Goal: Task Accomplishment & Management: Complete application form

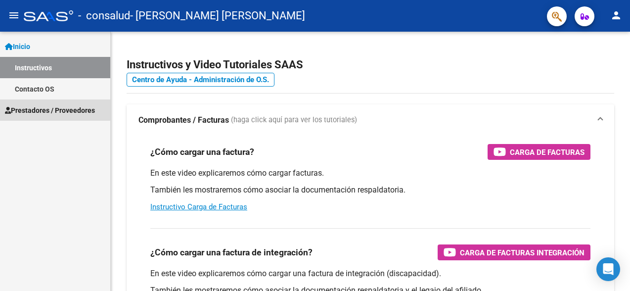
click at [35, 108] on span "Prestadores / Proveedores" at bounding box center [50, 110] width 90 height 11
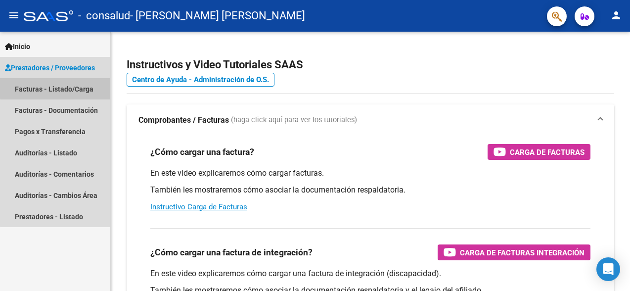
click at [65, 83] on link "Facturas - Listado/Carga" at bounding box center [55, 88] width 110 height 21
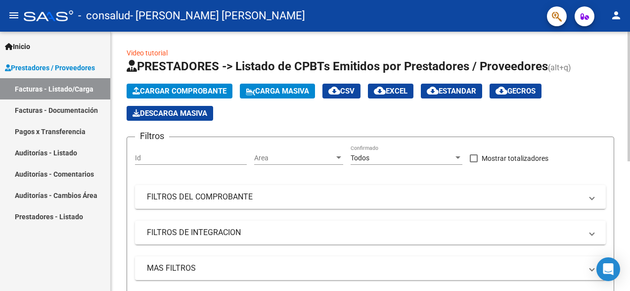
scroll to position [259, 0]
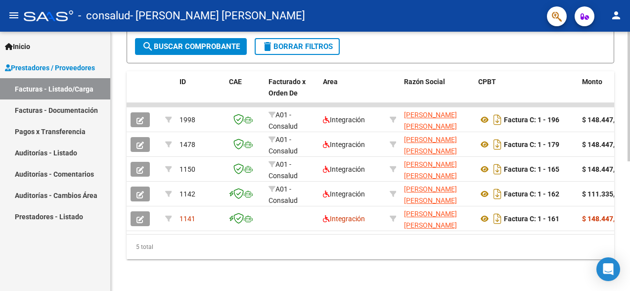
click at [622, 257] on div at bounding box center [628, 161] width 2 height 259
click at [58, 106] on link "Facturas - Documentación" at bounding box center [55, 109] width 110 height 21
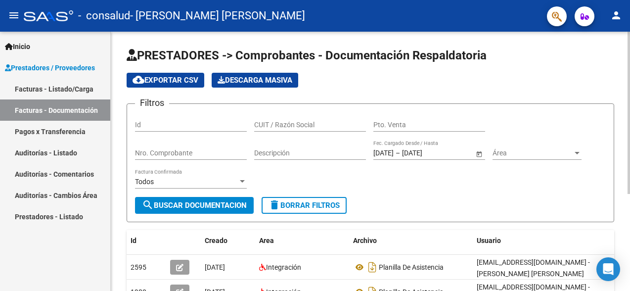
scroll to position [155, 0]
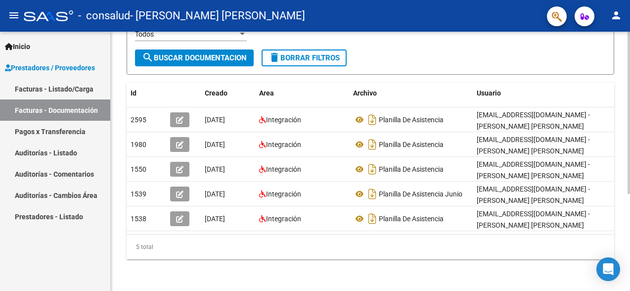
click at [622, 243] on div at bounding box center [628, 161] width 2 height 259
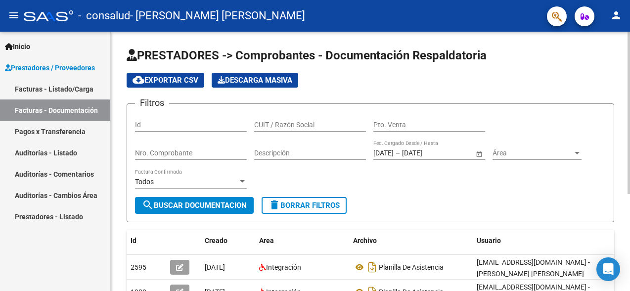
click at [622, 58] on div at bounding box center [628, 161] width 2 height 259
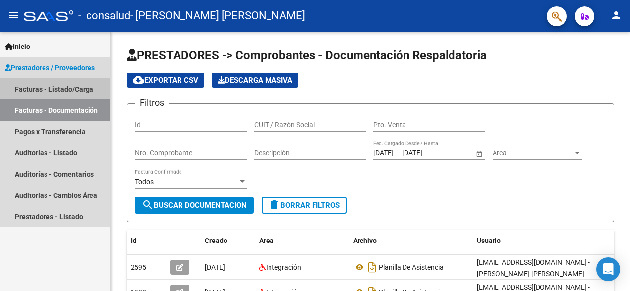
click at [61, 83] on link "Facturas - Listado/Carga" at bounding box center [55, 88] width 110 height 21
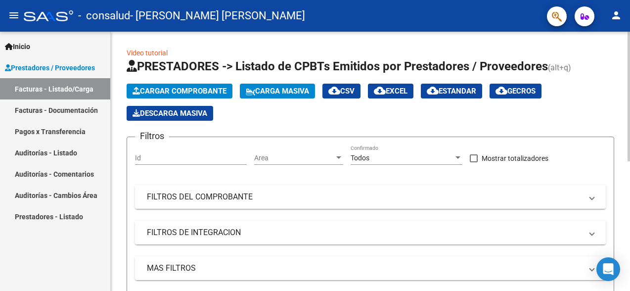
scroll to position [259, 0]
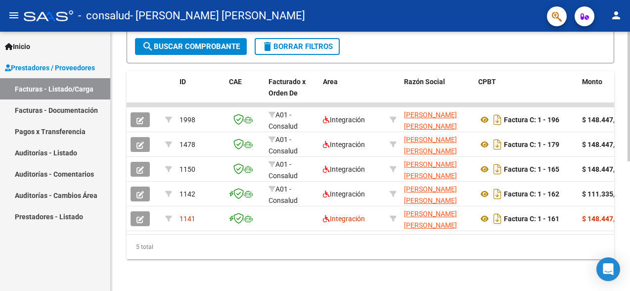
click at [622, 194] on div at bounding box center [628, 161] width 2 height 259
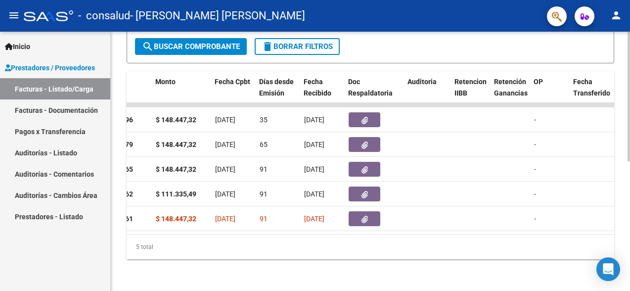
scroll to position [0, 0]
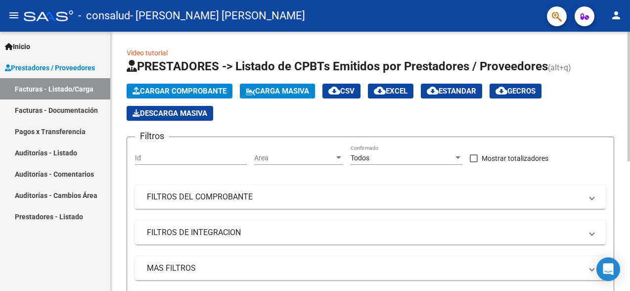
click at [622, 88] on div at bounding box center [628, 161] width 2 height 259
click at [161, 87] on span "Cargar Comprobante" at bounding box center [179, 91] width 94 height 9
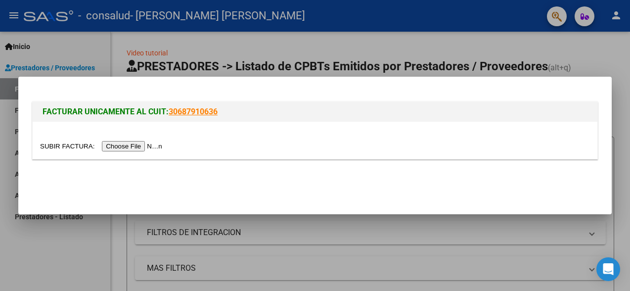
click at [143, 144] on input "file" at bounding box center [102, 146] width 125 height 10
click at [146, 145] on input "file" at bounding box center [102, 146] width 125 height 10
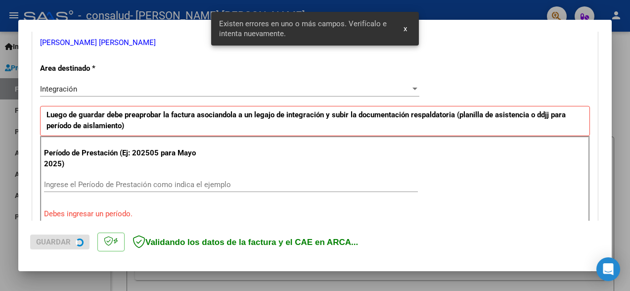
scroll to position [229, 0]
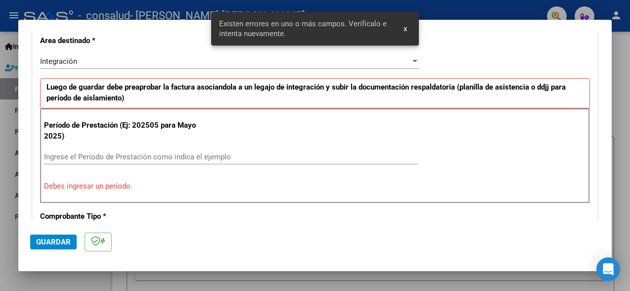
click at [122, 160] on div "Ingrese el Período de Prestación como indica el ejemplo" at bounding box center [231, 156] width 374 height 15
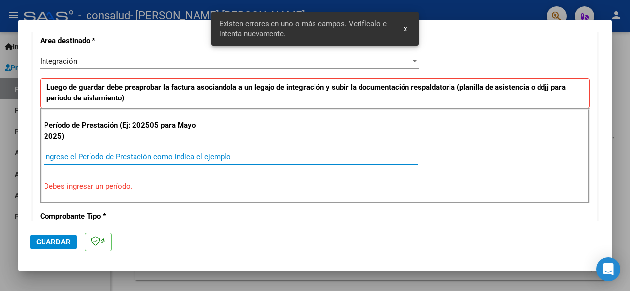
click at [135, 153] on input "Ingrese el Período de Prestación como indica el ejemplo" at bounding box center [231, 156] width 374 height 9
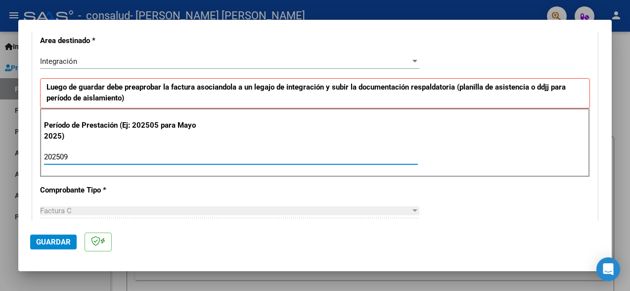
type input "202509"
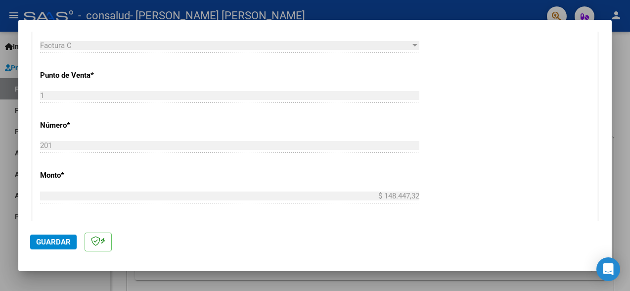
scroll to position [560, 0]
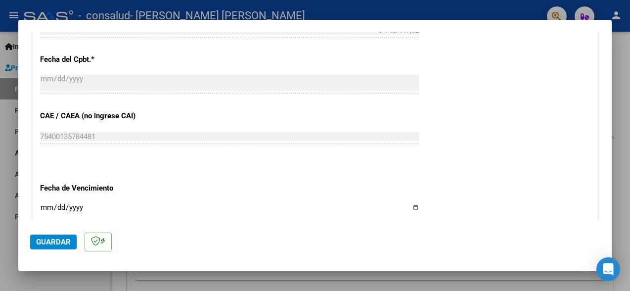
click at [612, 205] on div at bounding box center [315, 145] width 630 height 291
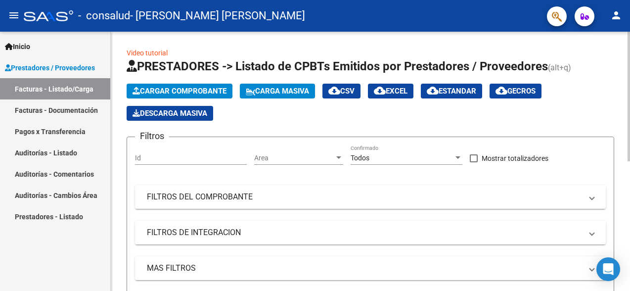
scroll to position [259, 0]
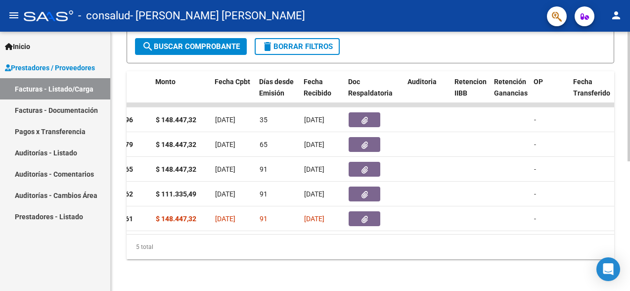
click at [622, 198] on div at bounding box center [628, 161] width 2 height 259
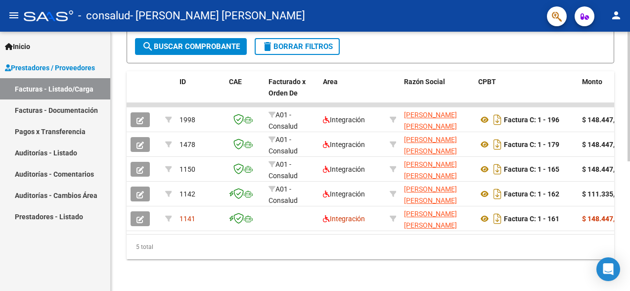
scroll to position [0, 0]
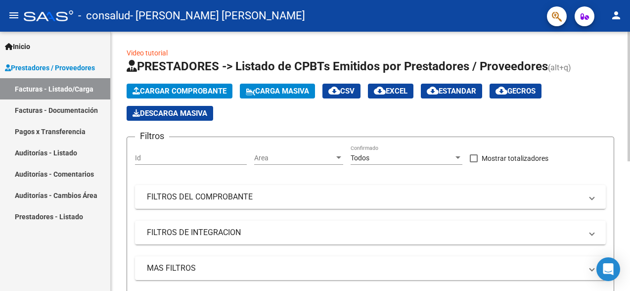
click at [622, 74] on div at bounding box center [628, 161] width 2 height 259
click at [164, 88] on span "Cargar Comprobante" at bounding box center [179, 91] width 94 height 9
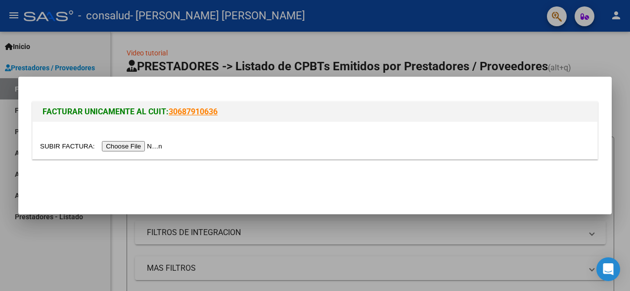
click at [134, 147] on input "file" at bounding box center [102, 146] width 125 height 10
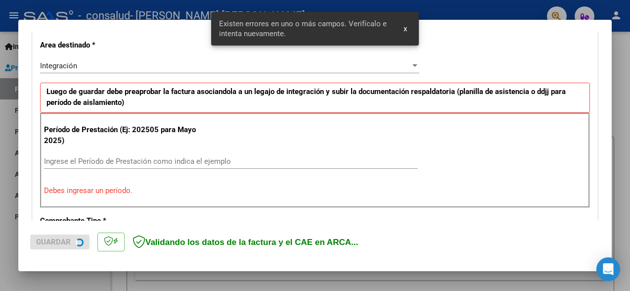
scroll to position [229, 0]
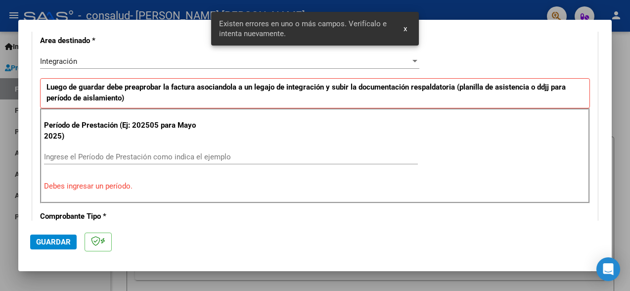
click at [169, 160] on div "Ingrese el Período de Prestación como indica el ejemplo" at bounding box center [231, 156] width 374 height 15
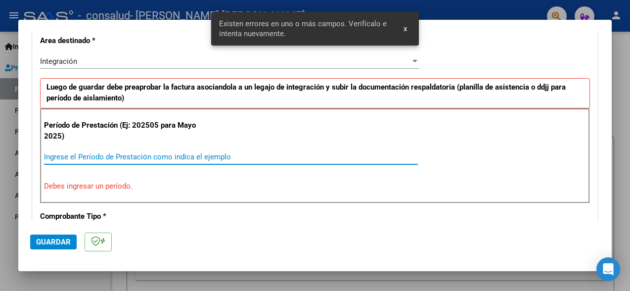
click at [182, 153] on input "Ingrese el Período de Prestación como indica el ejemplo" at bounding box center [231, 156] width 374 height 9
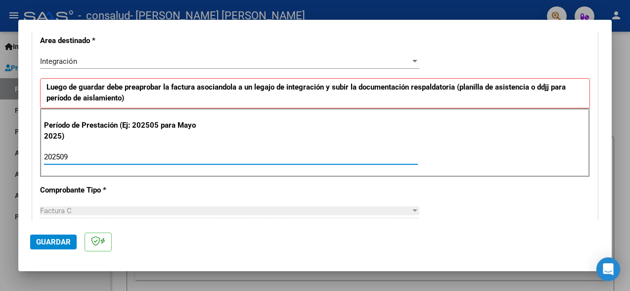
type input "202509"
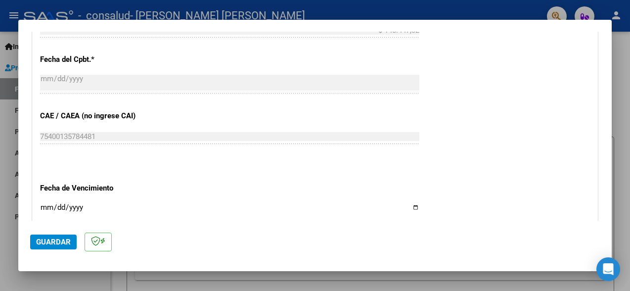
scroll to position [708, 0]
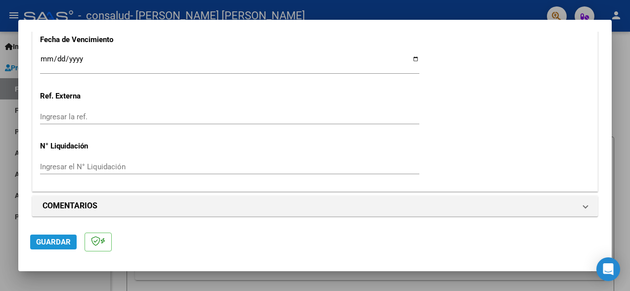
click at [64, 240] on span "Guardar" at bounding box center [53, 241] width 35 height 9
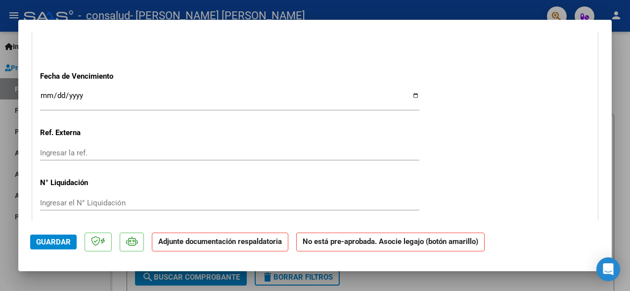
scroll to position [826, 0]
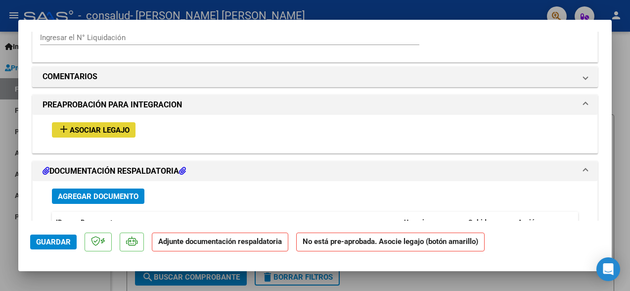
click at [112, 131] on span "Asociar Legajo" at bounding box center [100, 130] width 60 height 9
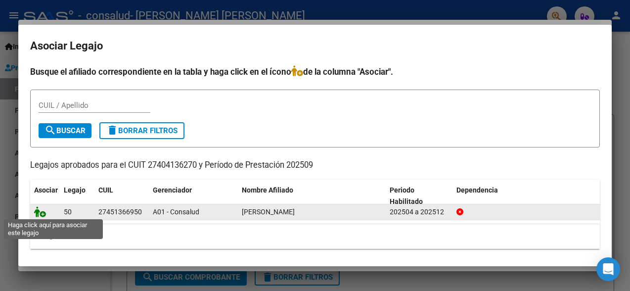
click at [42, 212] on icon at bounding box center [40, 211] width 12 height 11
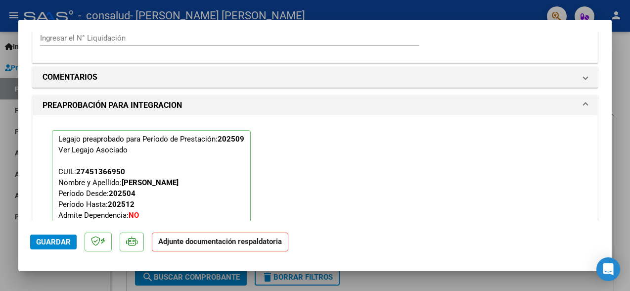
scroll to position [1017, 0]
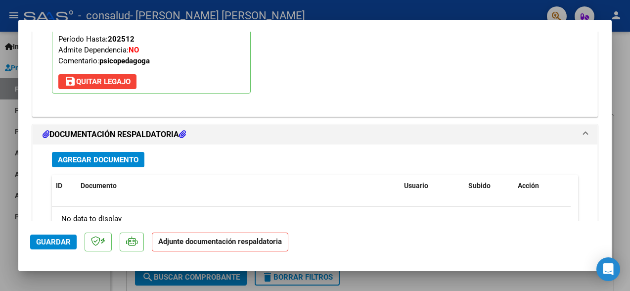
click at [117, 147] on div "Agregar Documento ID Documento Usuario Subido Acción No data to display 0 total…" at bounding box center [314, 241] width 541 height 194
click at [118, 157] on span "Agregar Documento" at bounding box center [98, 159] width 81 height 9
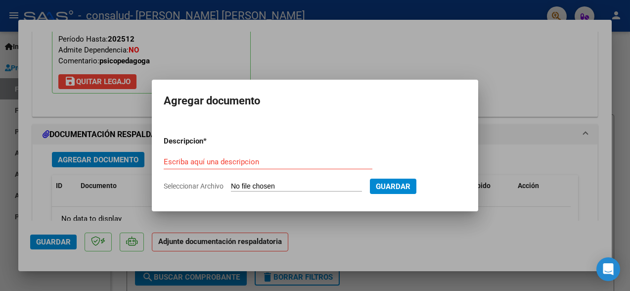
click at [273, 188] on input "Seleccionar Archivo" at bounding box center [296, 186] width 131 height 9
type input "C:\fakepath\Planilla septiembre [PERSON_NAME].jpg"
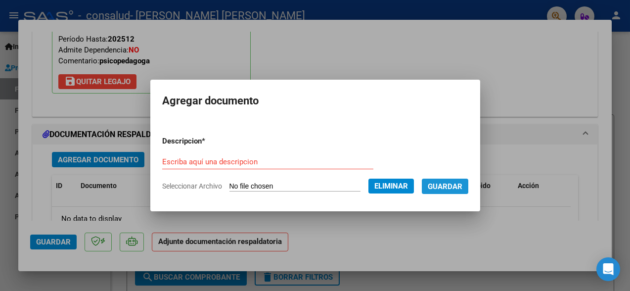
click at [462, 188] on span "Guardar" at bounding box center [445, 186] width 35 height 9
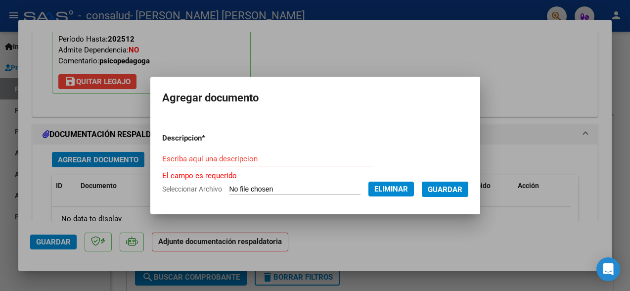
click at [258, 163] on div "Escriba aquí una descripcion" at bounding box center [267, 158] width 211 height 15
click at [266, 161] on input "Escriba aquí una descripcion" at bounding box center [267, 158] width 211 height 9
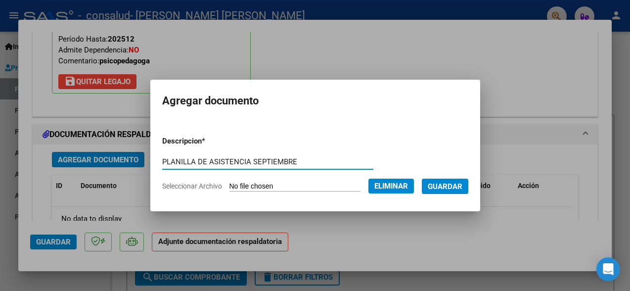
type input "PLANILLA DE ASISTENCIA SEPTIEMBRE"
click at [457, 189] on span "Guardar" at bounding box center [445, 186] width 35 height 9
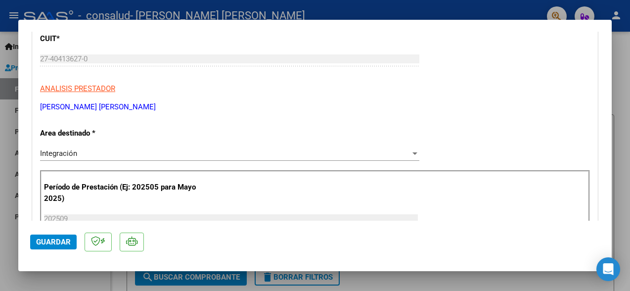
scroll to position [0, 0]
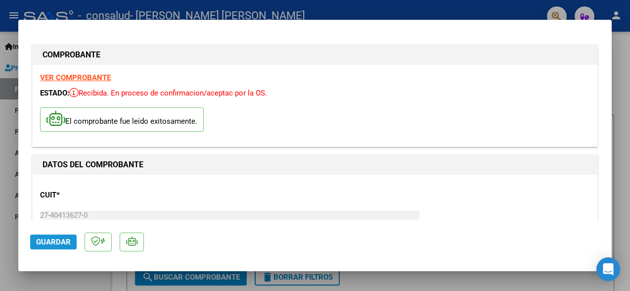
click at [63, 240] on span "Guardar" at bounding box center [53, 241] width 35 height 9
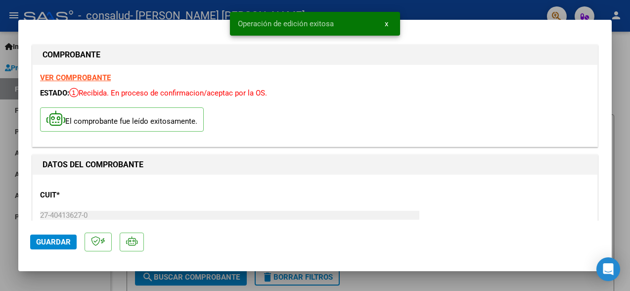
click at [622, 65] on div at bounding box center [315, 145] width 630 height 291
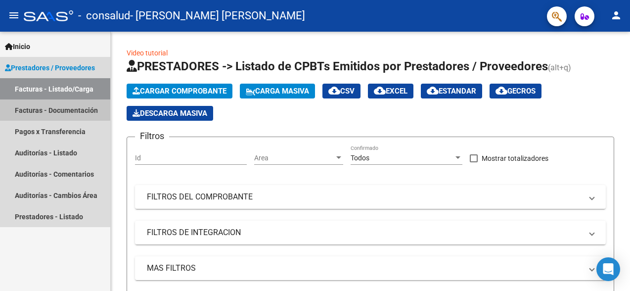
click at [69, 109] on link "Facturas - Documentación" at bounding box center [55, 109] width 110 height 21
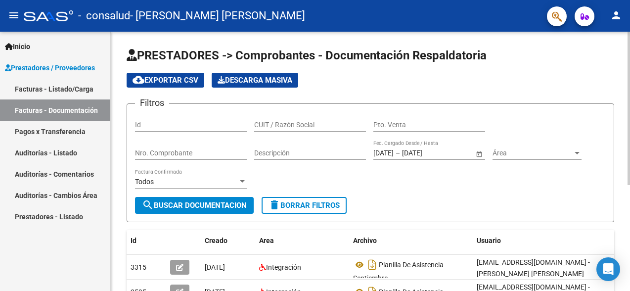
click at [622, 176] on div at bounding box center [628, 108] width 2 height 153
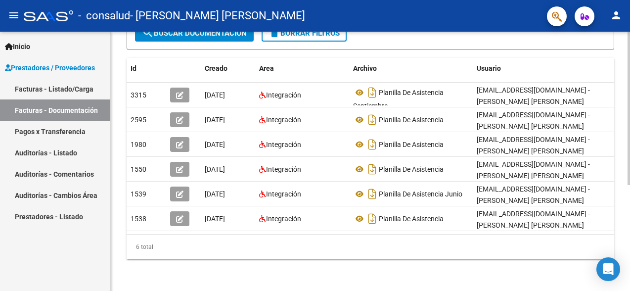
click at [622, 240] on div at bounding box center [628, 161] width 2 height 259
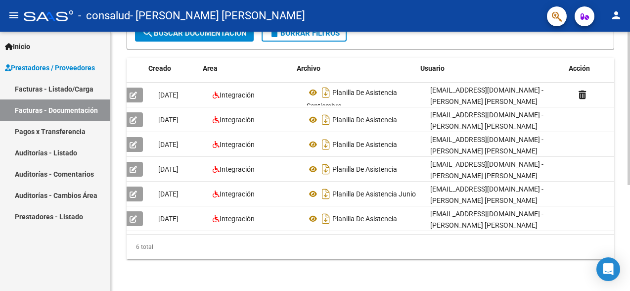
scroll to position [0, 56]
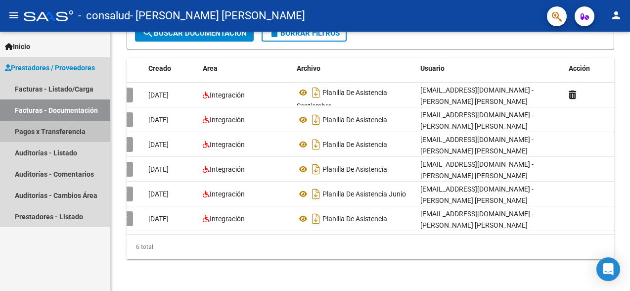
click at [35, 132] on link "Pagos x Transferencia" at bounding box center [55, 131] width 110 height 21
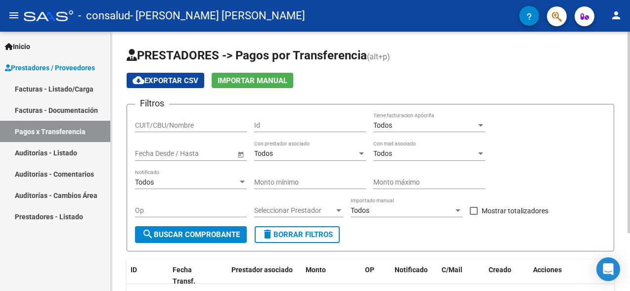
scroll to position [74, 0]
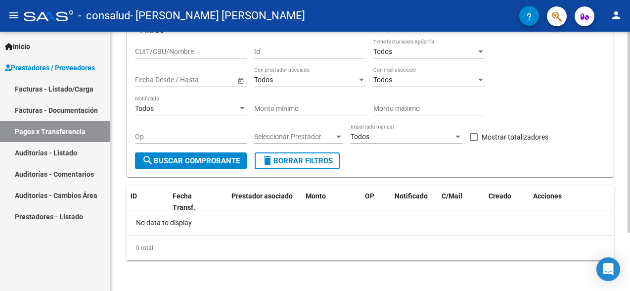
click at [622, 256] on div at bounding box center [628, 161] width 2 height 259
click at [622, 207] on div at bounding box center [628, 188] width 2 height 201
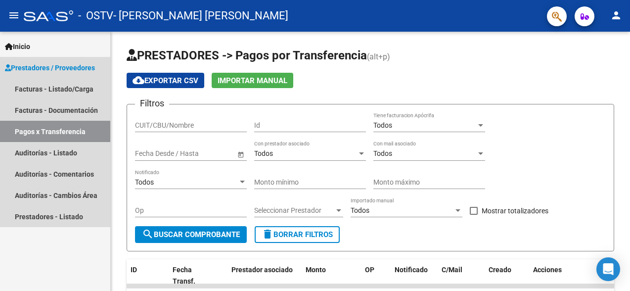
click at [52, 124] on link "Pagos x Transferencia" at bounding box center [55, 131] width 110 height 21
click at [79, 89] on link "Facturas - Listado/Carga" at bounding box center [55, 88] width 110 height 21
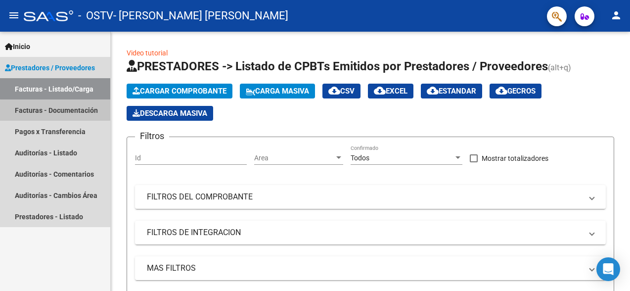
click at [55, 113] on link "Facturas - Documentación" at bounding box center [55, 109] width 110 height 21
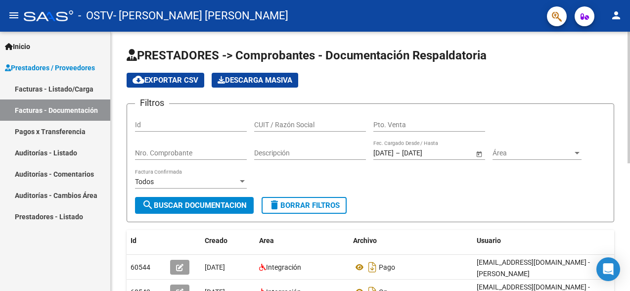
scroll to position [251, 0]
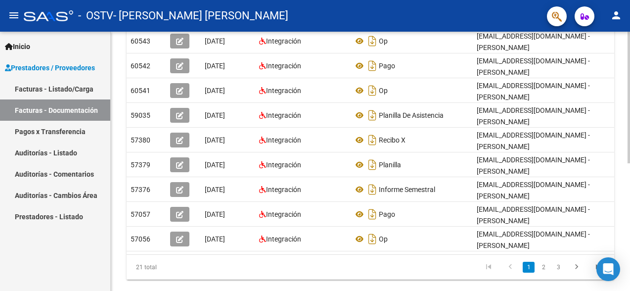
click at [627, 222] on div at bounding box center [628, 161] width 2 height 259
click at [624, 64] on div "PRESTADORES -> Comprobantes - Documentación Respaldatoria cloud_download Export…" at bounding box center [370, 46] width 519 height 530
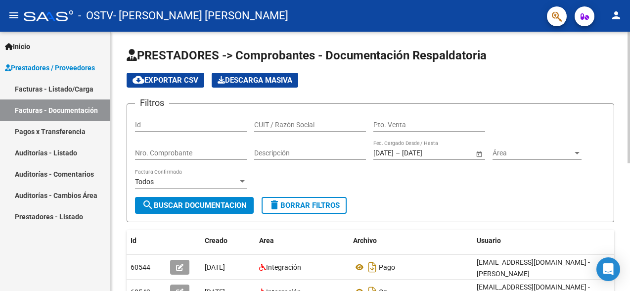
click at [628, 64] on div at bounding box center [628, 161] width 2 height 259
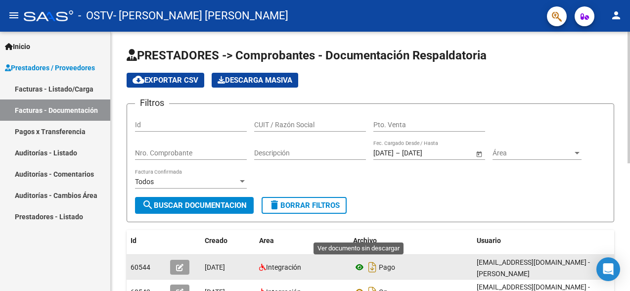
click at [356, 263] on icon at bounding box center [359, 267] width 13 height 12
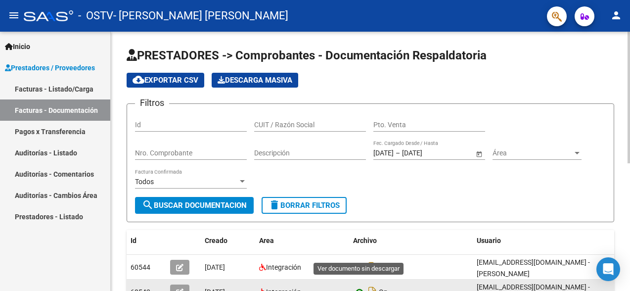
click at [363, 286] on icon at bounding box center [359, 292] width 13 height 12
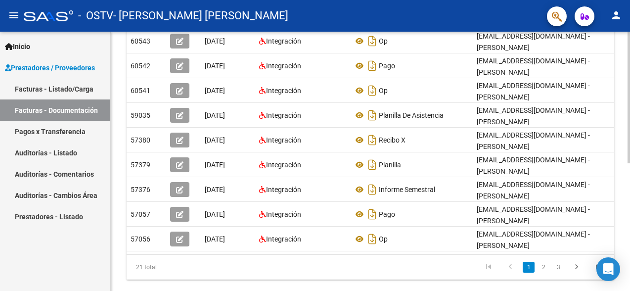
click at [628, 230] on div at bounding box center [628, 161] width 2 height 259
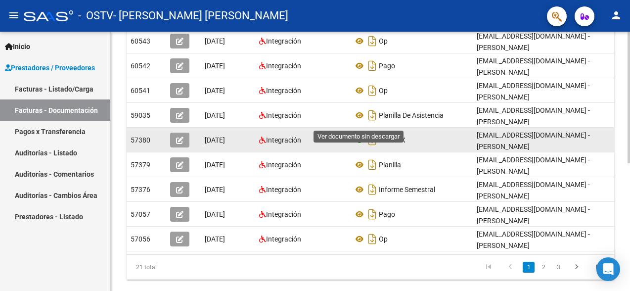
click at [362, 134] on icon at bounding box center [359, 140] width 13 height 12
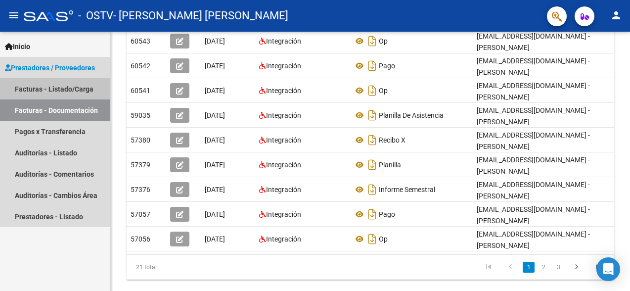
click at [43, 86] on link "Facturas - Listado/Carga" at bounding box center [55, 88] width 110 height 21
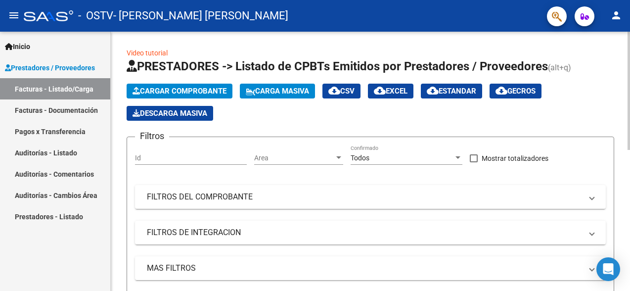
scroll to position [259, 0]
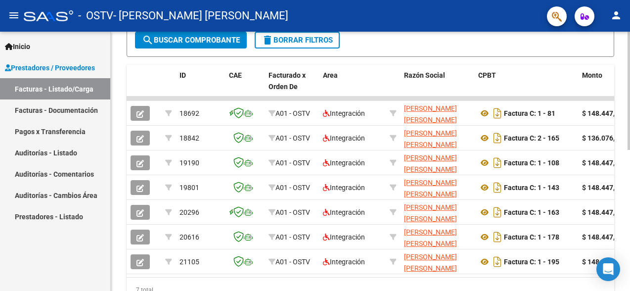
click at [628, 173] on div at bounding box center [628, 161] width 2 height 259
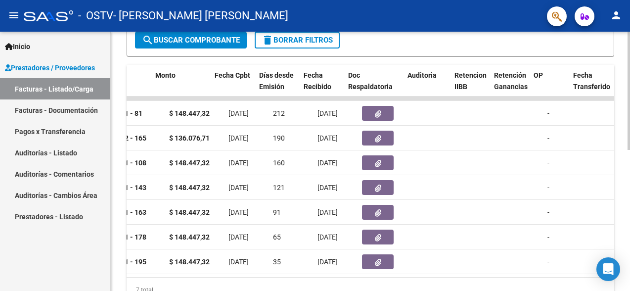
scroll to position [0, 426]
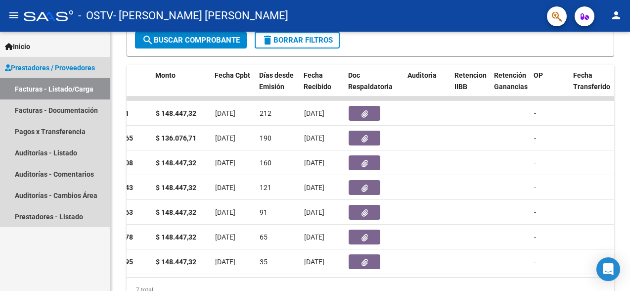
click at [54, 96] on link "Facturas - Listado/Carga" at bounding box center [55, 88] width 110 height 21
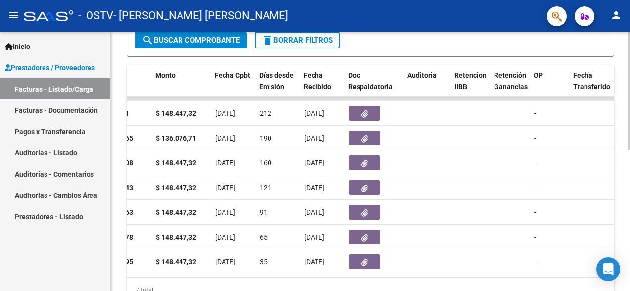
click at [112, 56] on div "Video tutorial PRESTADORES -> Listado de CPBTs Emitidos por Prestadores / Prove…" at bounding box center [370, 53] width 519 height 561
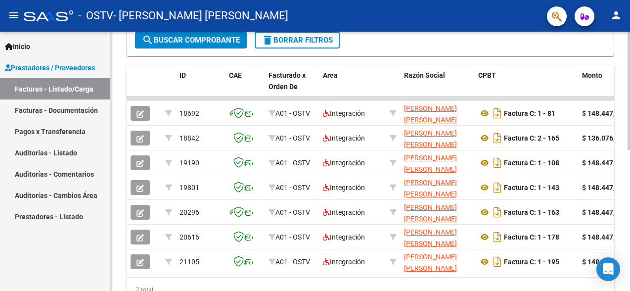
scroll to position [0, 0]
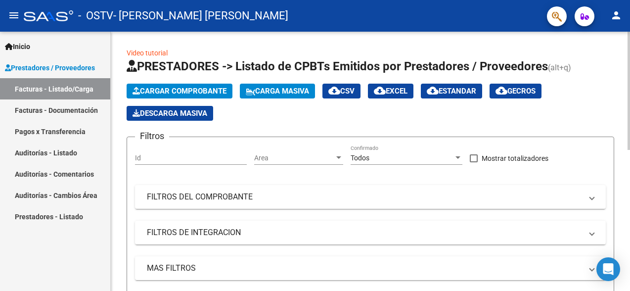
click at [628, 57] on div at bounding box center [628, 161] width 2 height 259
click at [628, 57] on div at bounding box center [628, 91] width 2 height 118
click at [150, 93] on span "Cargar Comprobante" at bounding box center [179, 91] width 94 height 9
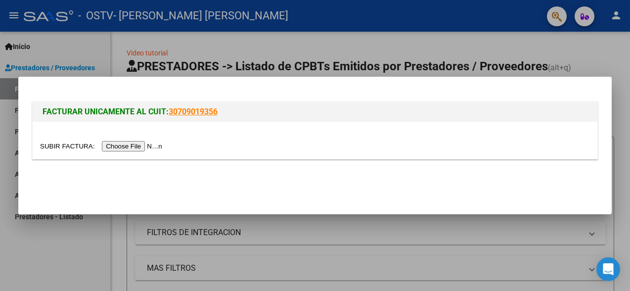
click at [139, 147] on input "file" at bounding box center [102, 146] width 125 height 10
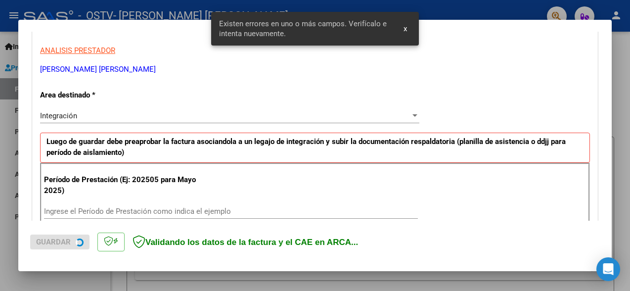
scroll to position [229, 0]
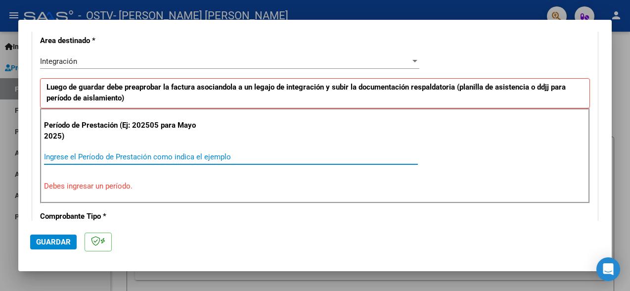
click at [144, 153] on input "Ingrese el Período de Prestación como indica el ejemplo" at bounding box center [231, 156] width 374 height 9
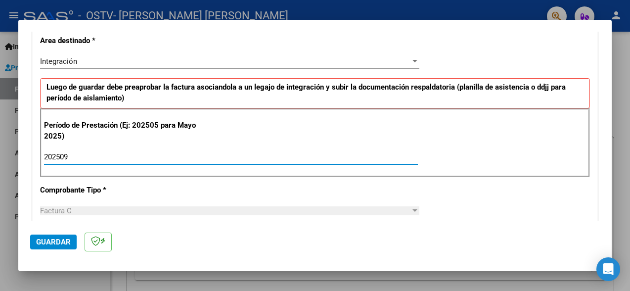
type input "202509"
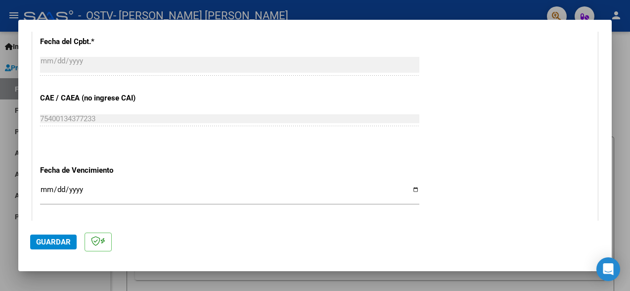
scroll to position [708, 0]
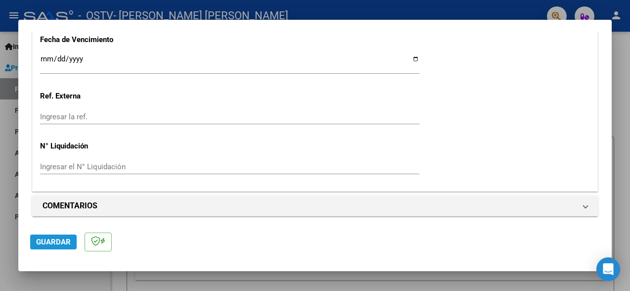
click at [53, 245] on span "Guardar" at bounding box center [53, 241] width 35 height 9
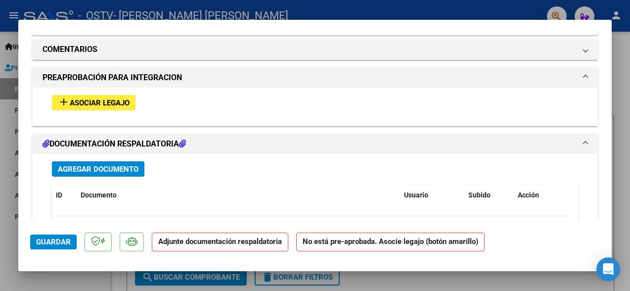
scroll to position [836, 0]
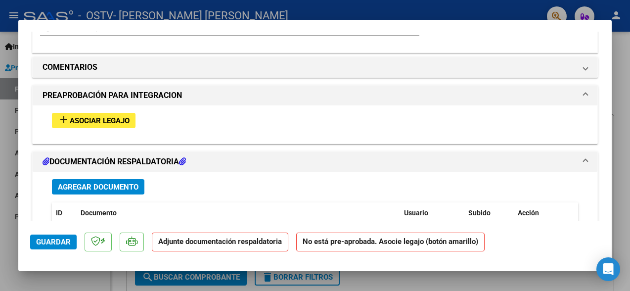
click at [97, 116] on span "Asociar Legajo" at bounding box center [100, 120] width 60 height 9
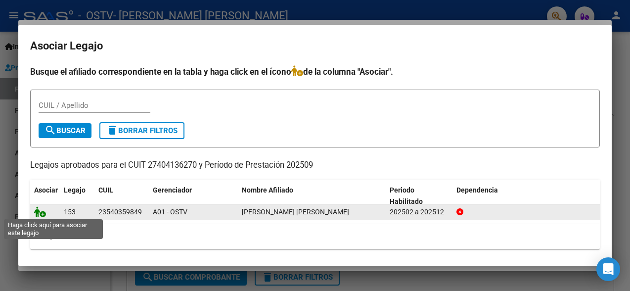
click at [36, 209] on icon at bounding box center [40, 211] width 12 height 11
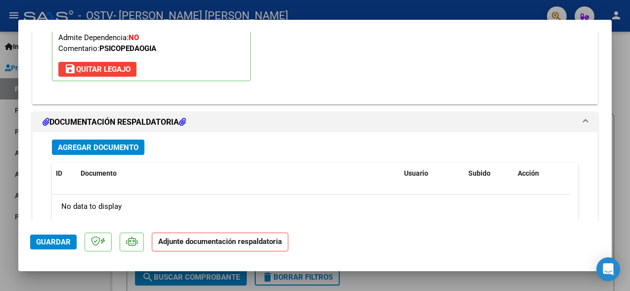
scroll to position [1032, 0]
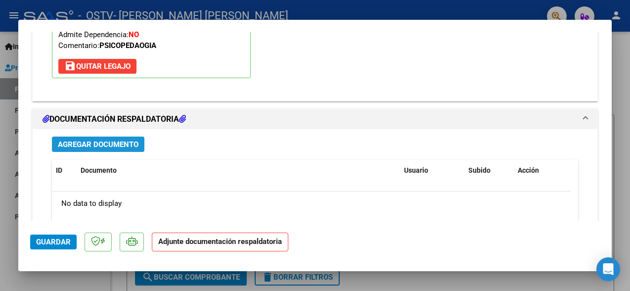
click at [103, 139] on span "Agregar Documento" at bounding box center [98, 143] width 81 height 9
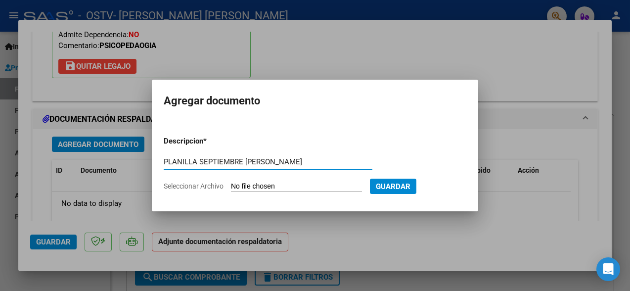
type input "PLANILLA SEPTIEMBRE BENICIO"
click at [248, 182] on input "Seleccionar Archivo" at bounding box center [296, 186] width 131 height 9
type input "C:\fakepath\PLANILLA PSICOPEDAGOGIA septiembre benicio.jpeg"
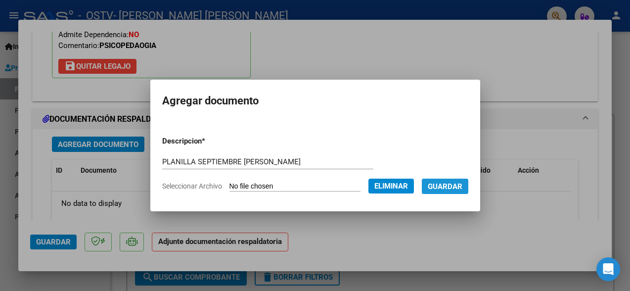
click at [462, 185] on span "Guardar" at bounding box center [445, 186] width 35 height 9
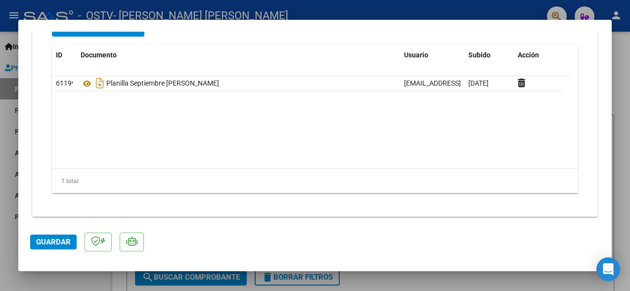
scroll to position [982, 0]
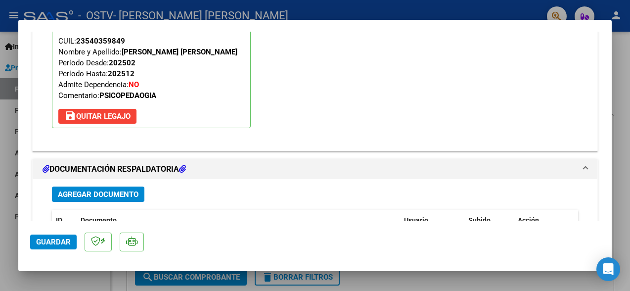
click at [102, 190] on span "Agregar Documento" at bounding box center [98, 194] width 81 height 9
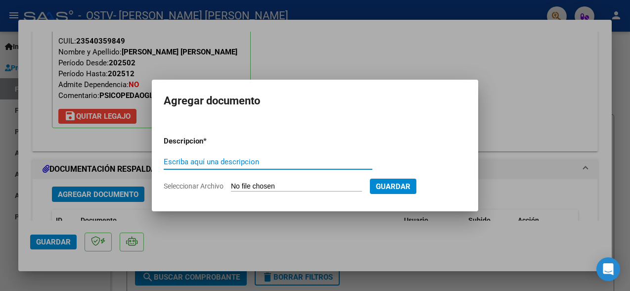
click at [265, 163] on input "Escriba aquí una descripcion" at bounding box center [268, 161] width 209 height 9
type input "E"
type input "RECIBO X"
click at [266, 189] on input "Seleccionar Archivo" at bounding box center [296, 186] width 131 height 9
type input "C:\fakepath\RECIBO X (2) SEPTIEMBRE.pdf"
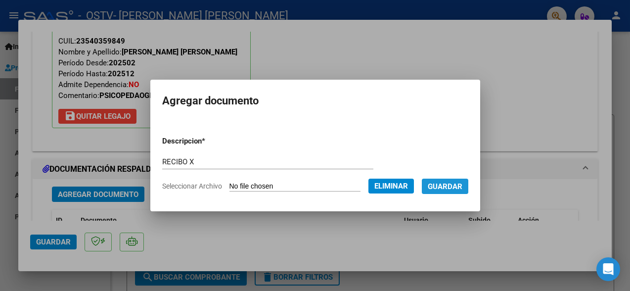
click at [455, 193] on button "Guardar" at bounding box center [445, 185] width 46 height 15
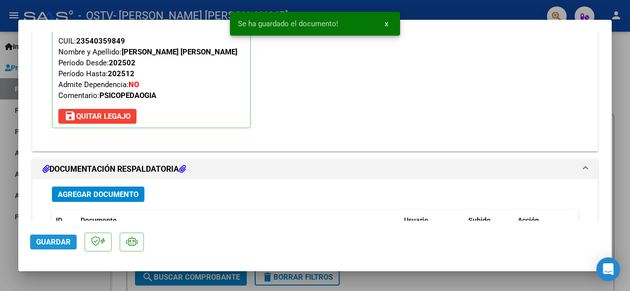
click at [68, 245] on span "Guardar" at bounding box center [53, 241] width 35 height 9
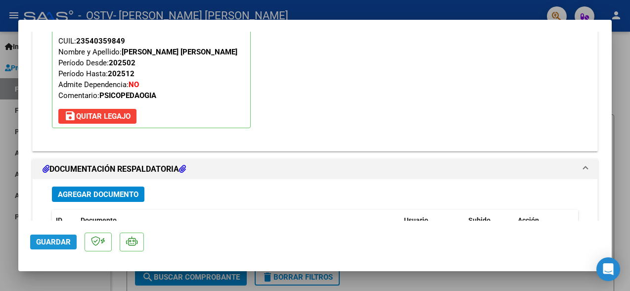
click at [68, 245] on span "Guardar" at bounding box center [53, 241] width 35 height 9
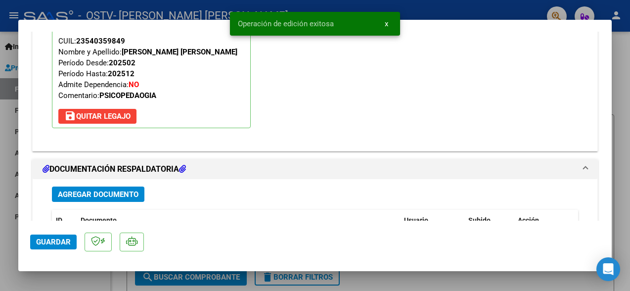
click at [626, 49] on div at bounding box center [315, 145] width 630 height 291
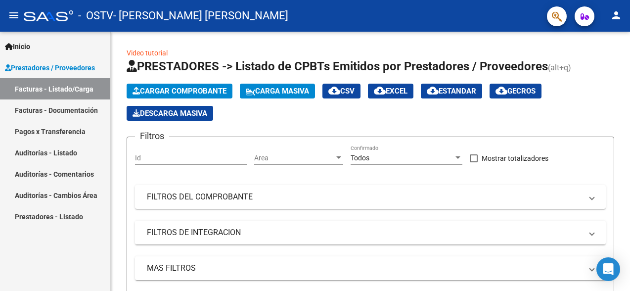
click at [71, 107] on link "Facturas - Documentación" at bounding box center [55, 109] width 110 height 21
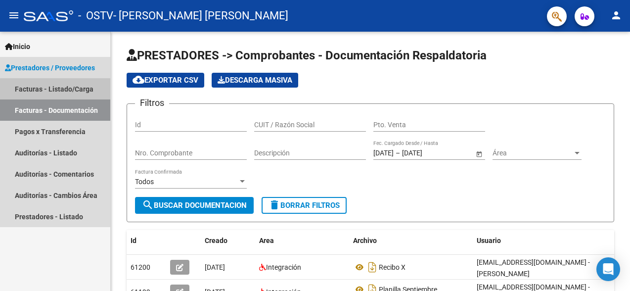
click at [73, 90] on link "Facturas - Listado/Carga" at bounding box center [55, 88] width 110 height 21
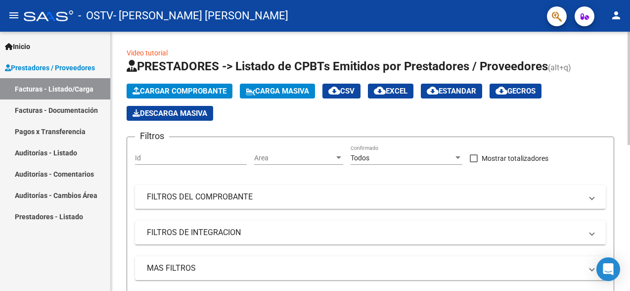
scroll to position [259, 0]
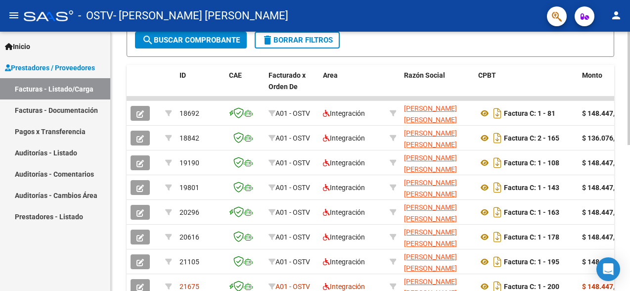
click at [628, 176] on div at bounding box center [628, 161] width 2 height 259
click at [628, 176] on div at bounding box center [628, 203] width 2 height 113
click at [628, 212] on div at bounding box center [628, 203] width 2 height 113
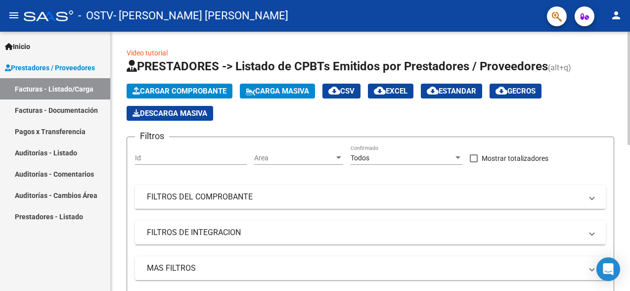
click at [628, 128] on div at bounding box center [628, 161] width 2 height 259
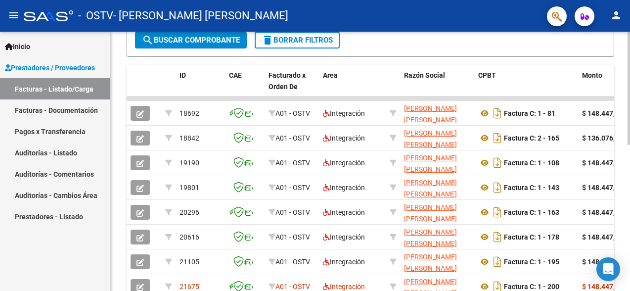
click at [628, 184] on div at bounding box center [628, 161] width 2 height 259
click at [628, 184] on div at bounding box center [628, 203] width 2 height 113
click at [628, 213] on div at bounding box center [628, 203] width 2 height 113
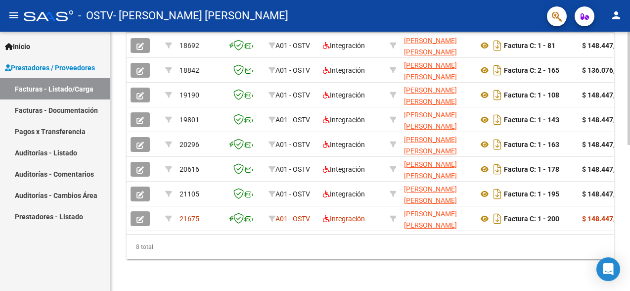
click at [628, 266] on div at bounding box center [628, 161] width 2 height 259
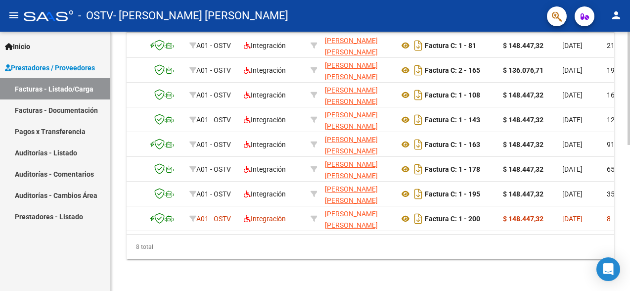
scroll to position [0, 0]
